Goal: Task Accomplishment & Management: Manage account settings

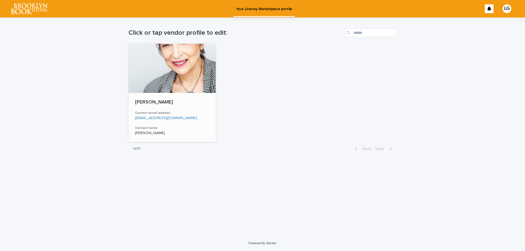
click at [171, 58] on div at bounding box center [171, 68] width 87 height 49
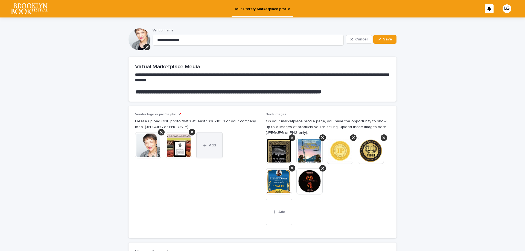
click at [209, 147] on span "Add" at bounding box center [212, 146] width 7 height 4
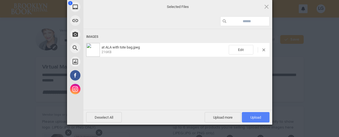
click at [250, 120] on span "Upload 1" at bounding box center [256, 117] width 28 height 10
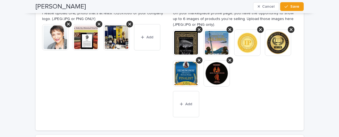
scroll to position [112, 0]
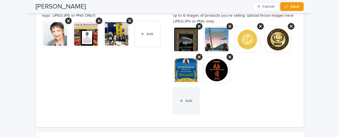
click at [180, 101] on icon "button" at bounding box center [181, 101] width 3 height 4
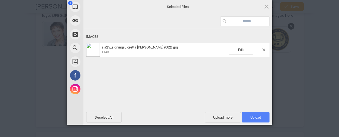
click at [252, 116] on span "Upload 1" at bounding box center [255, 117] width 11 height 4
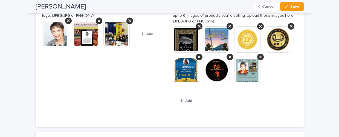
click at [84, 38] on img at bounding box center [86, 34] width 26 height 26
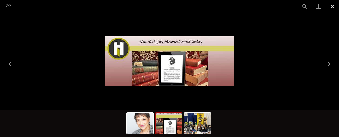
click at [332, 6] on button "Close gallery" at bounding box center [332, 6] width 14 height 13
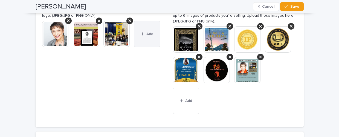
click at [143, 37] on button "Add" at bounding box center [147, 34] width 26 height 26
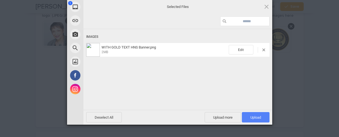
click at [249, 117] on span "Upload 1" at bounding box center [256, 117] width 28 height 10
